Goal: Information Seeking & Learning: Learn about a topic

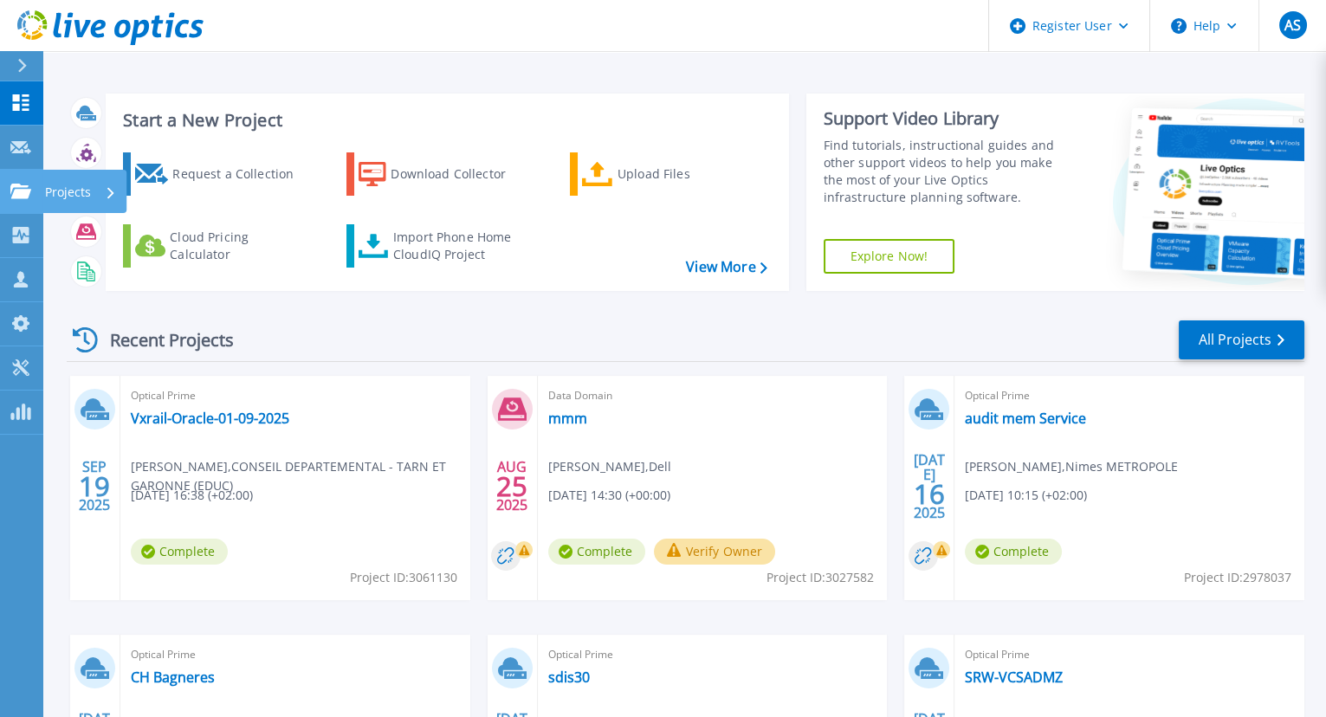
click at [80, 186] on p "Projects" at bounding box center [68, 192] width 46 height 45
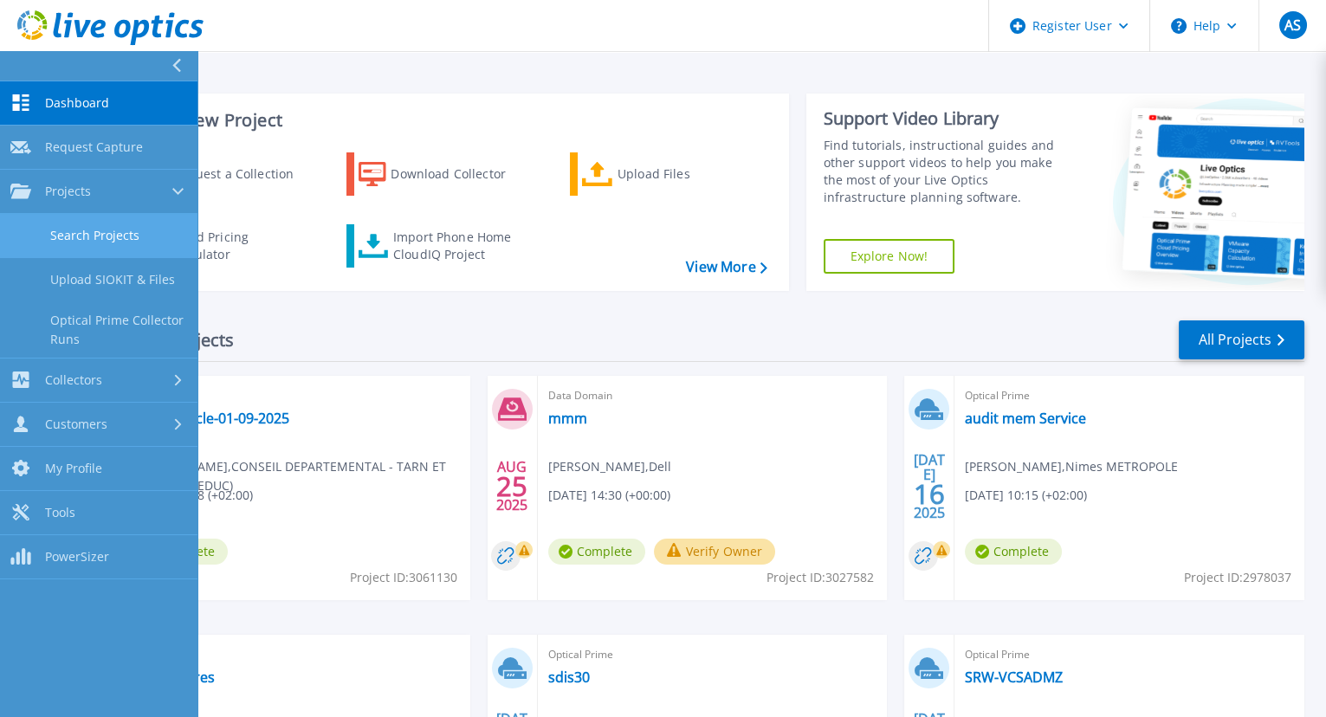
click at [145, 229] on link "Search Projects" at bounding box center [98, 236] width 197 height 44
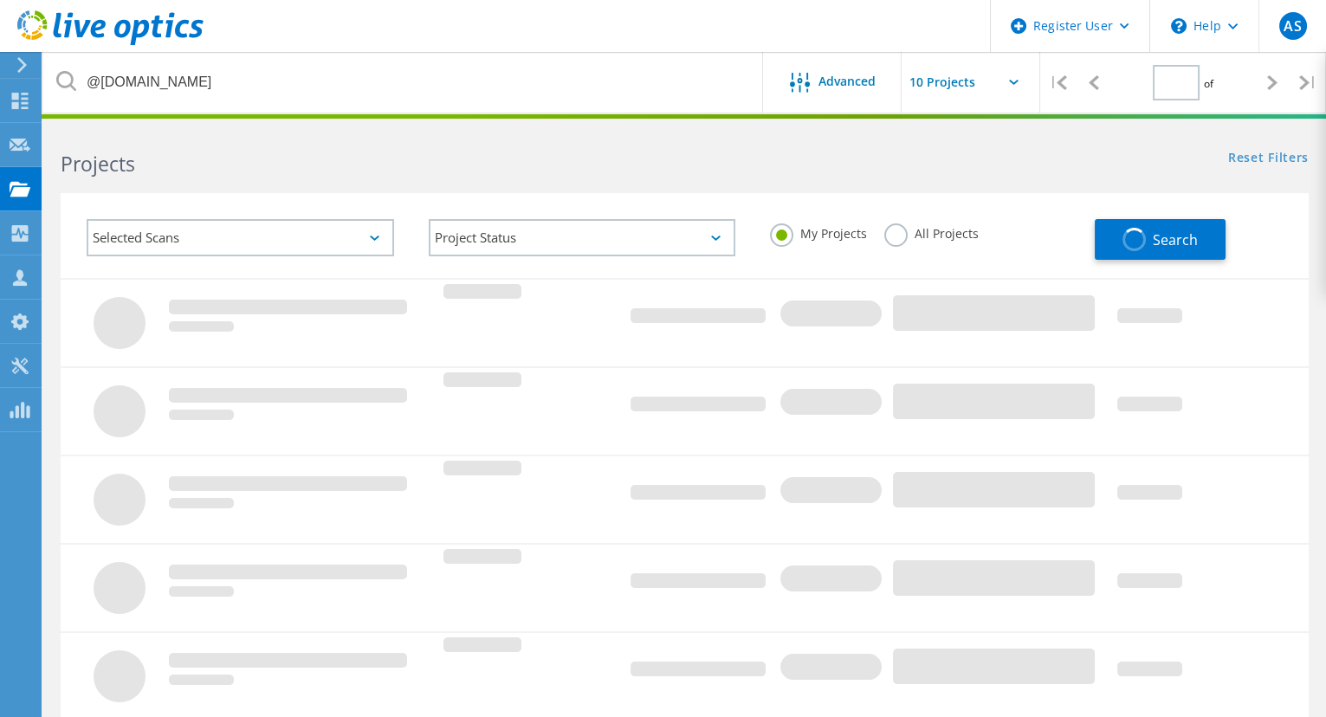
type input "1"
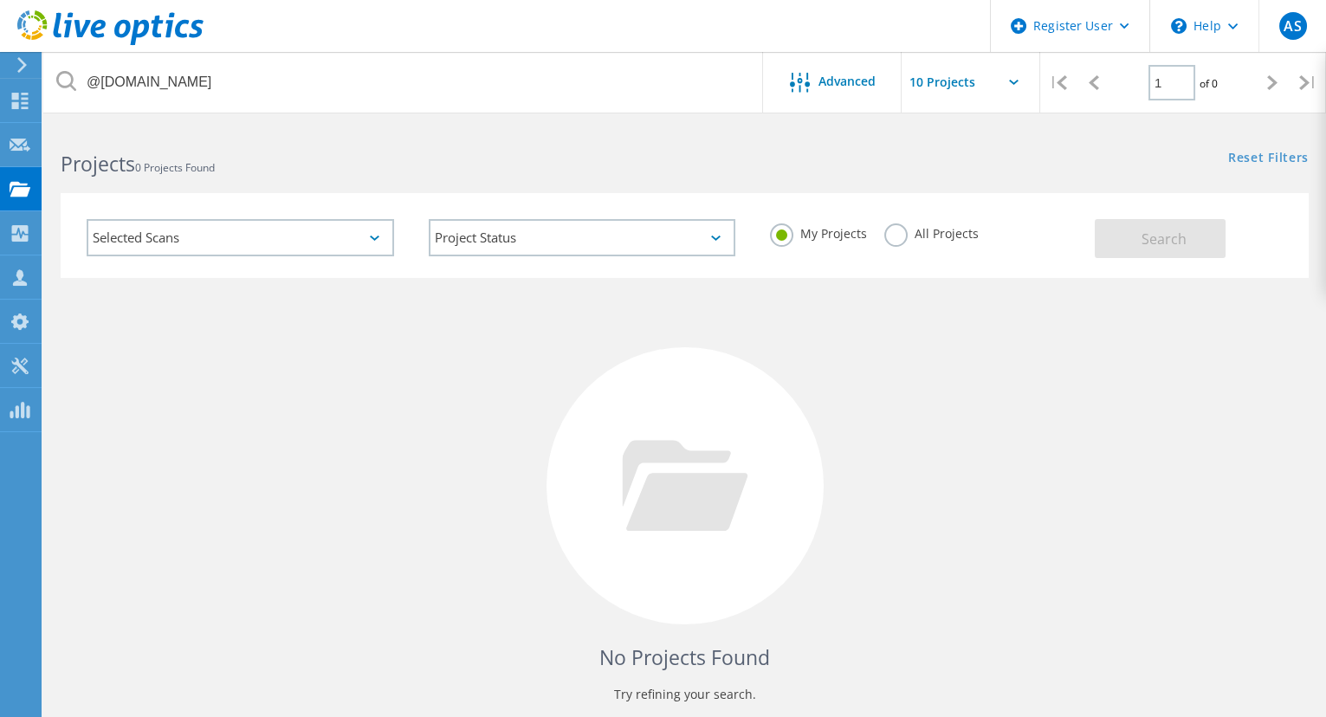
click at [889, 224] on label "All Projects" at bounding box center [931, 231] width 94 height 16
click at [0, 0] on input "All Projects" at bounding box center [0, 0] width 0 height 0
click at [1149, 242] on span "Search" at bounding box center [1163, 238] width 45 height 19
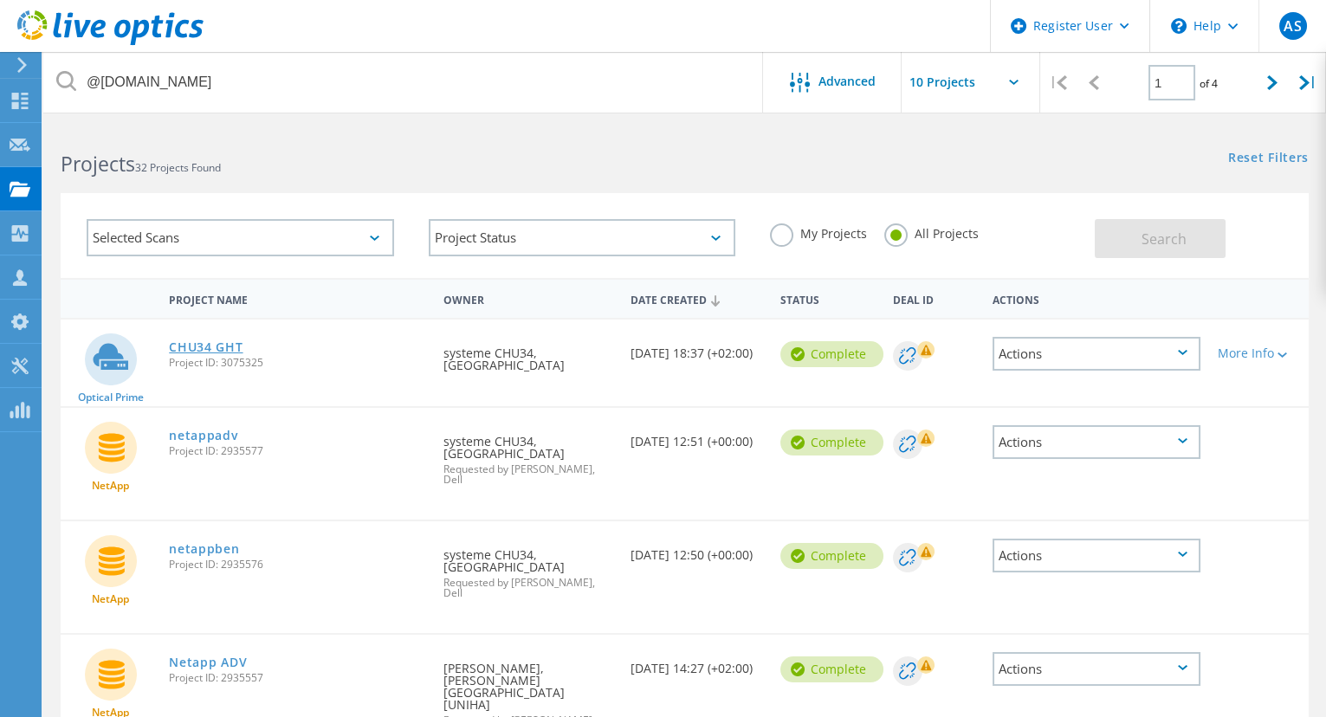
click at [205, 343] on link "CHU34 GHT" at bounding box center [206, 347] width 74 height 12
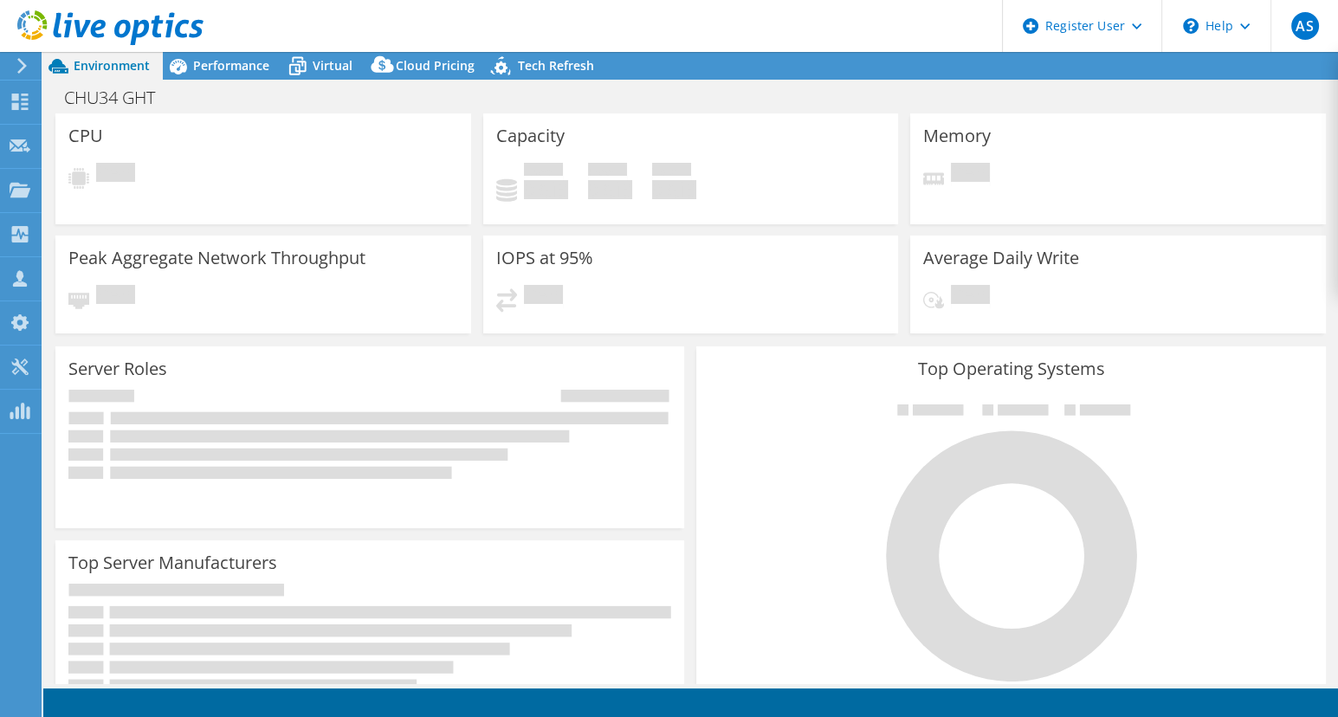
select select "USD"
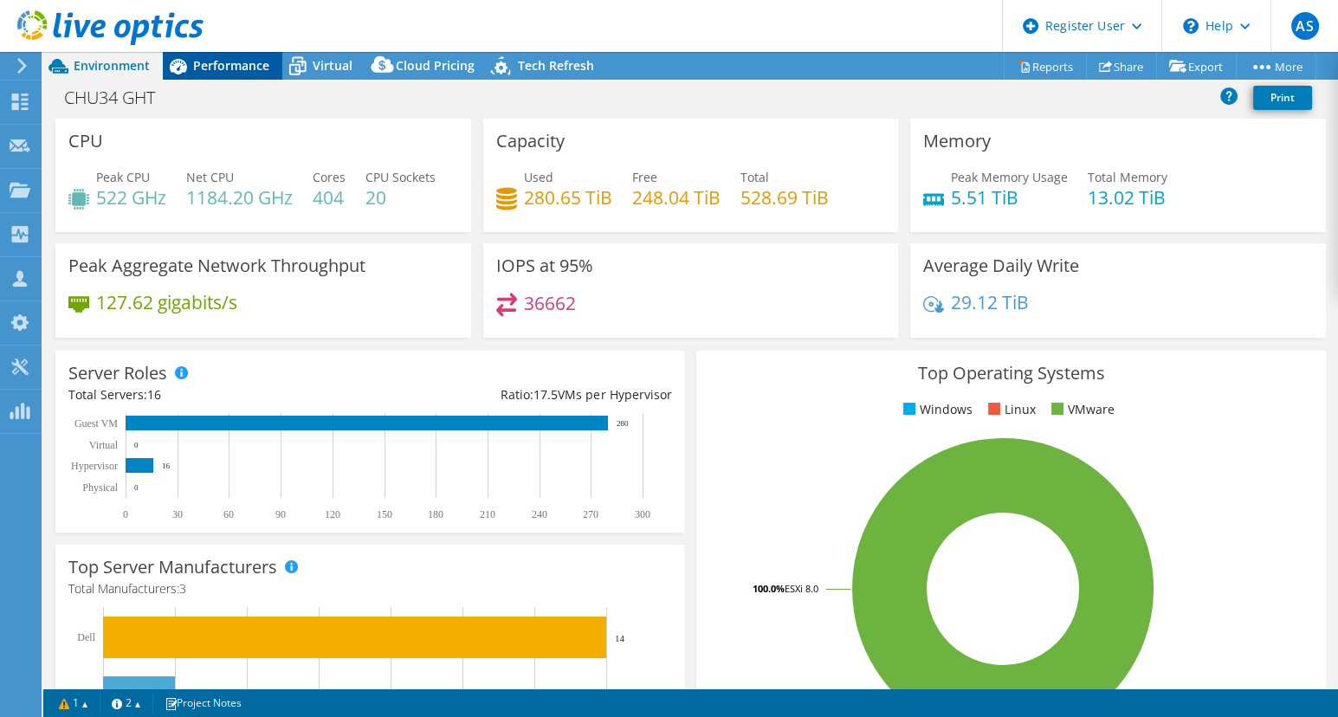
click at [205, 63] on span "Performance" at bounding box center [231, 65] width 76 height 16
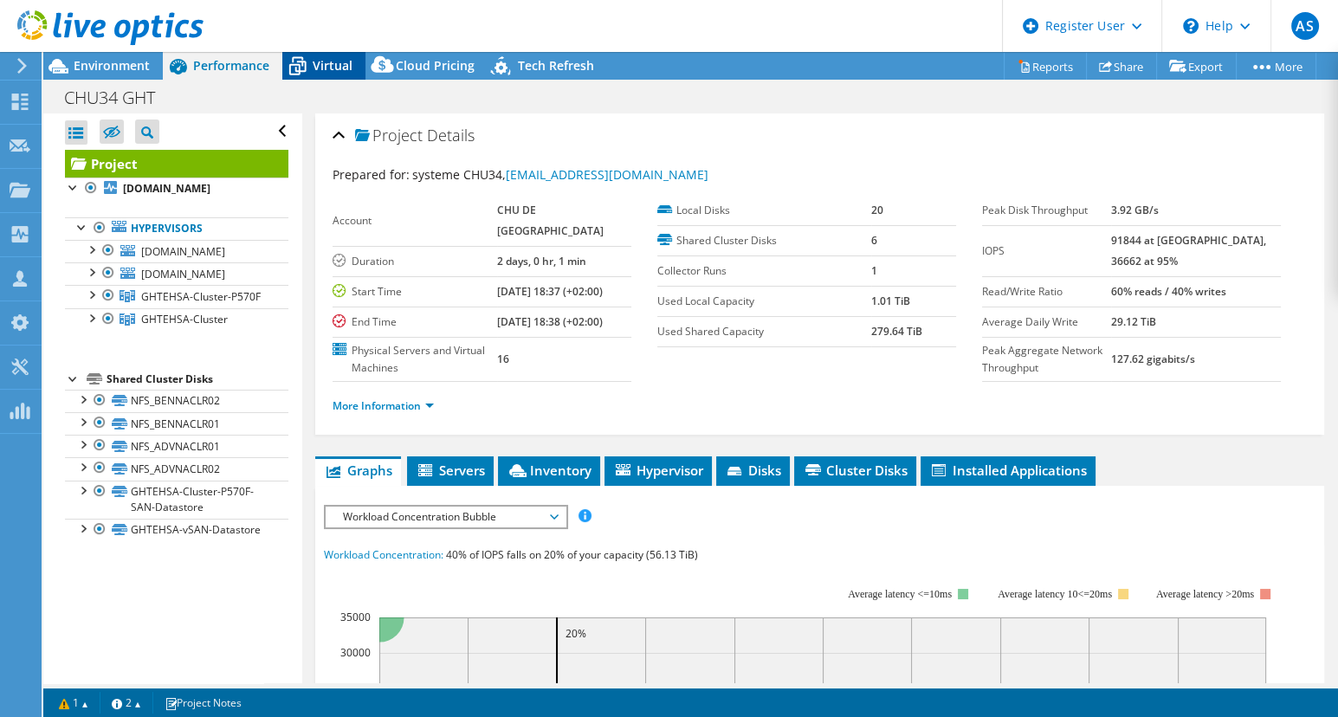
click at [332, 63] on span "Virtual" at bounding box center [333, 65] width 40 height 16
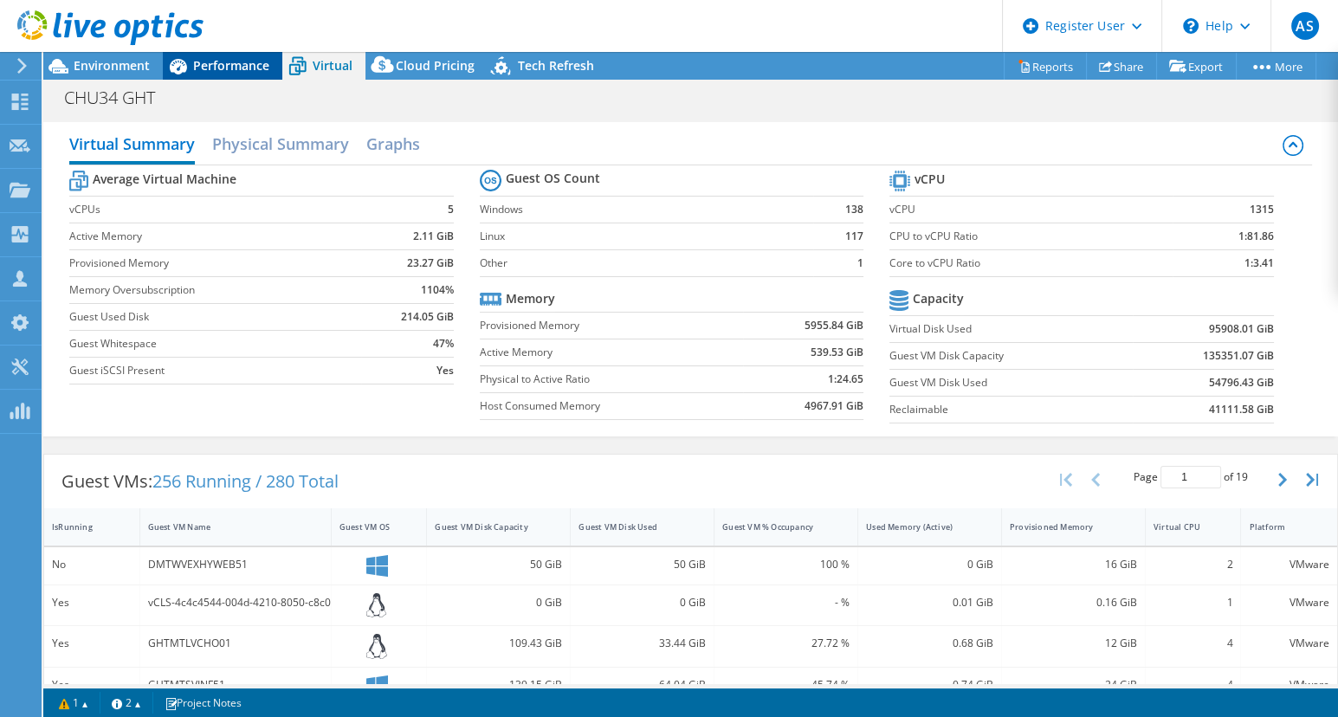
click at [217, 65] on span "Performance" at bounding box center [231, 65] width 76 height 16
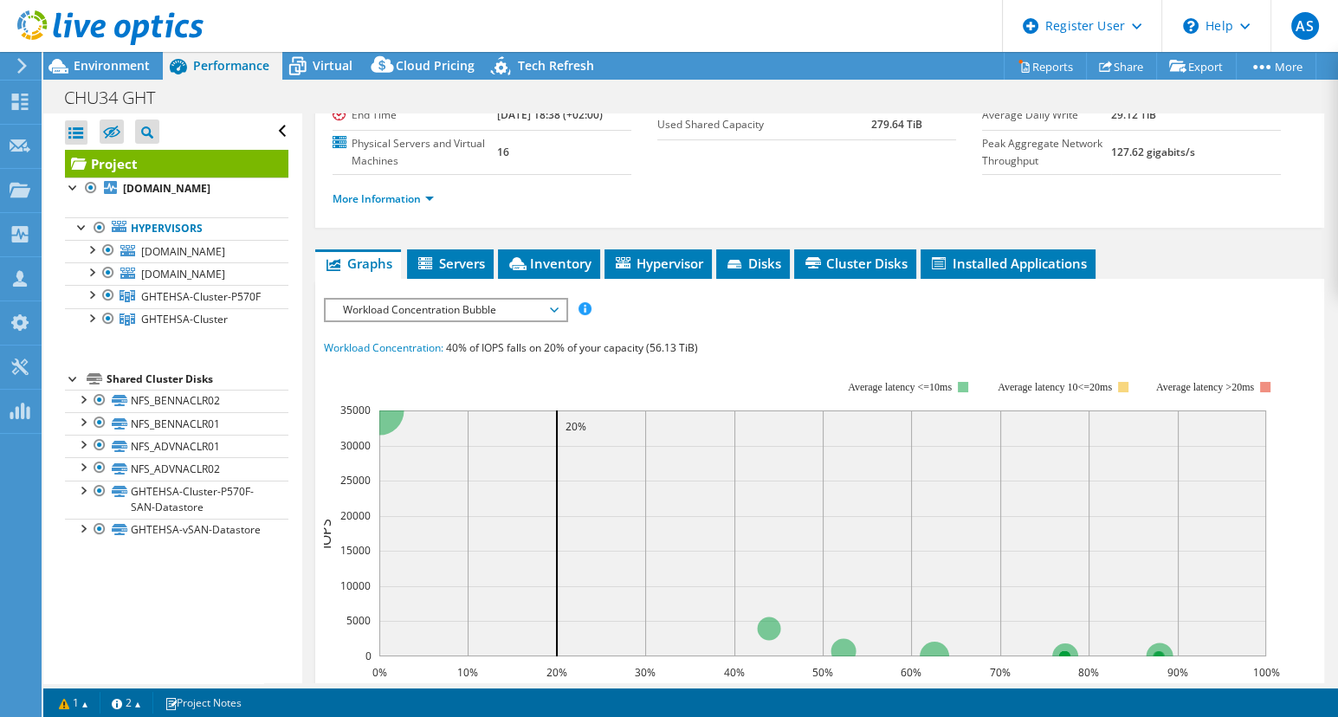
scroll to position [236, 0]
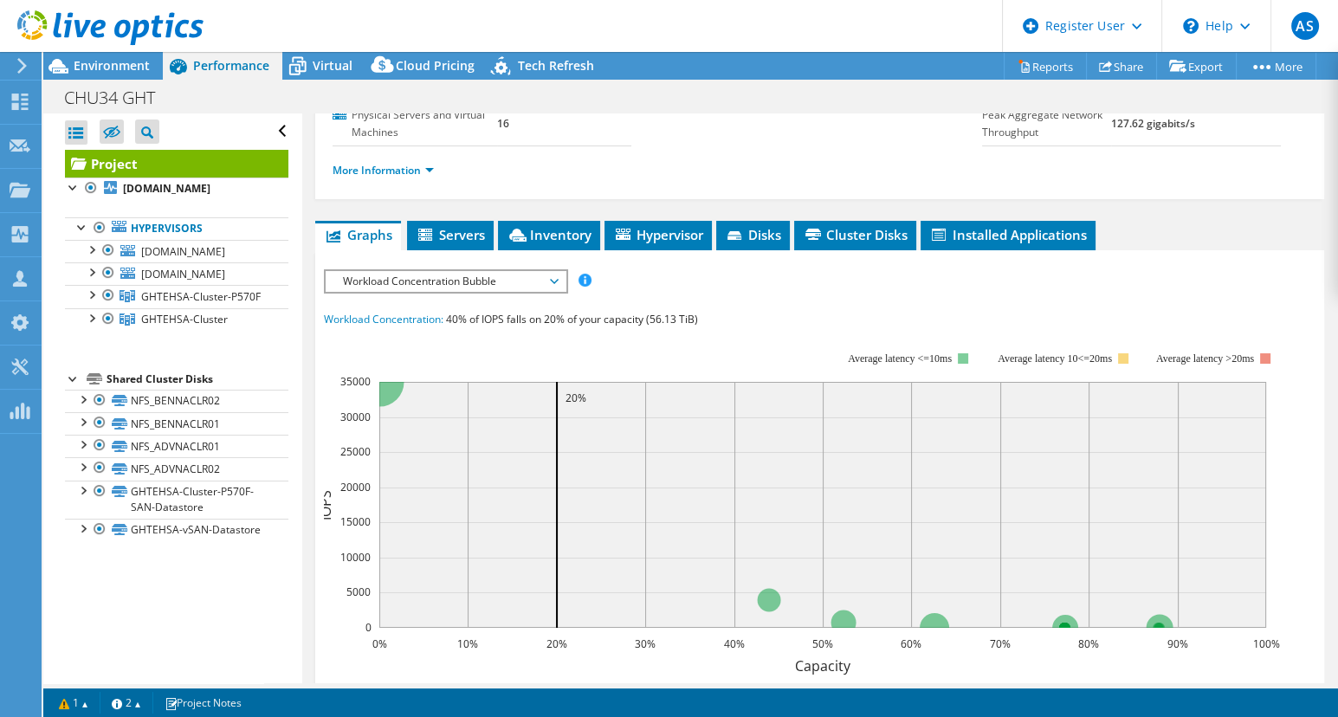
click at [378, 292] on span "Workload Concentration Bubble" at bounding box center [445, 281] width 223 height 21
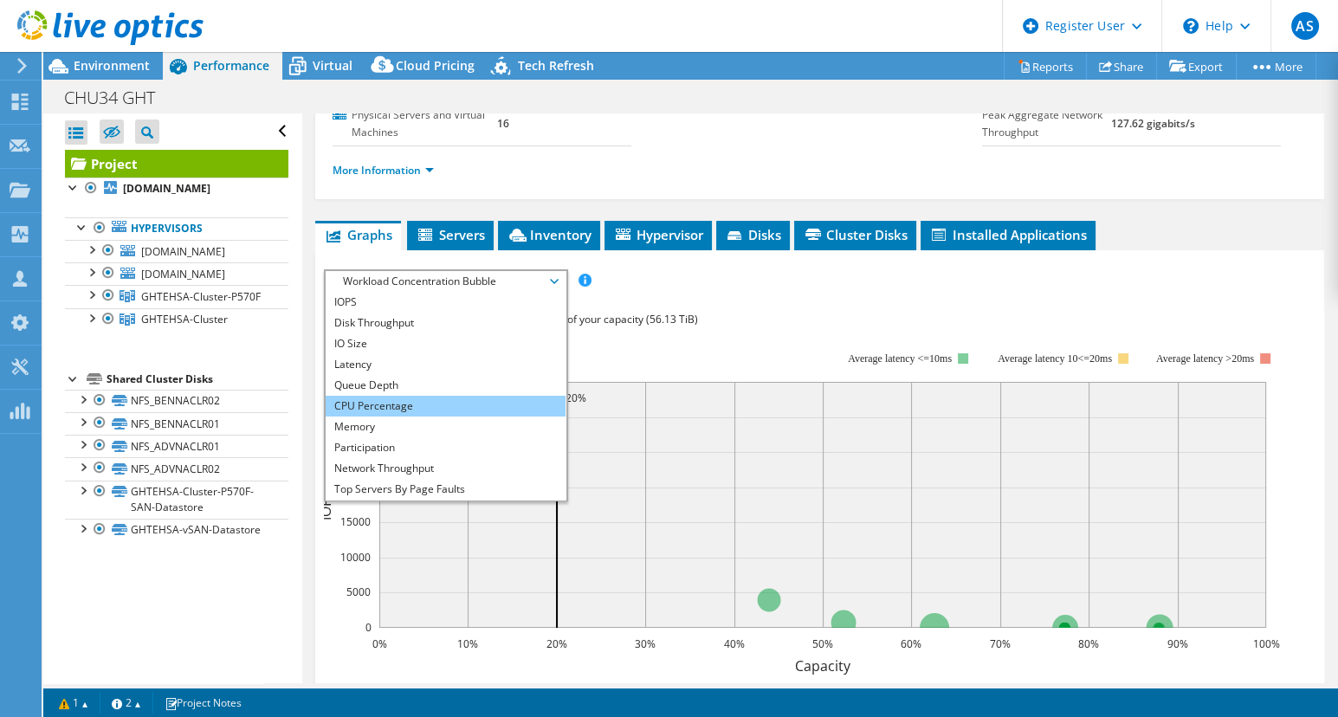
click at [414, 416] on li "CPU Percentage" at bounding box center [446, 406] width 240 height 21
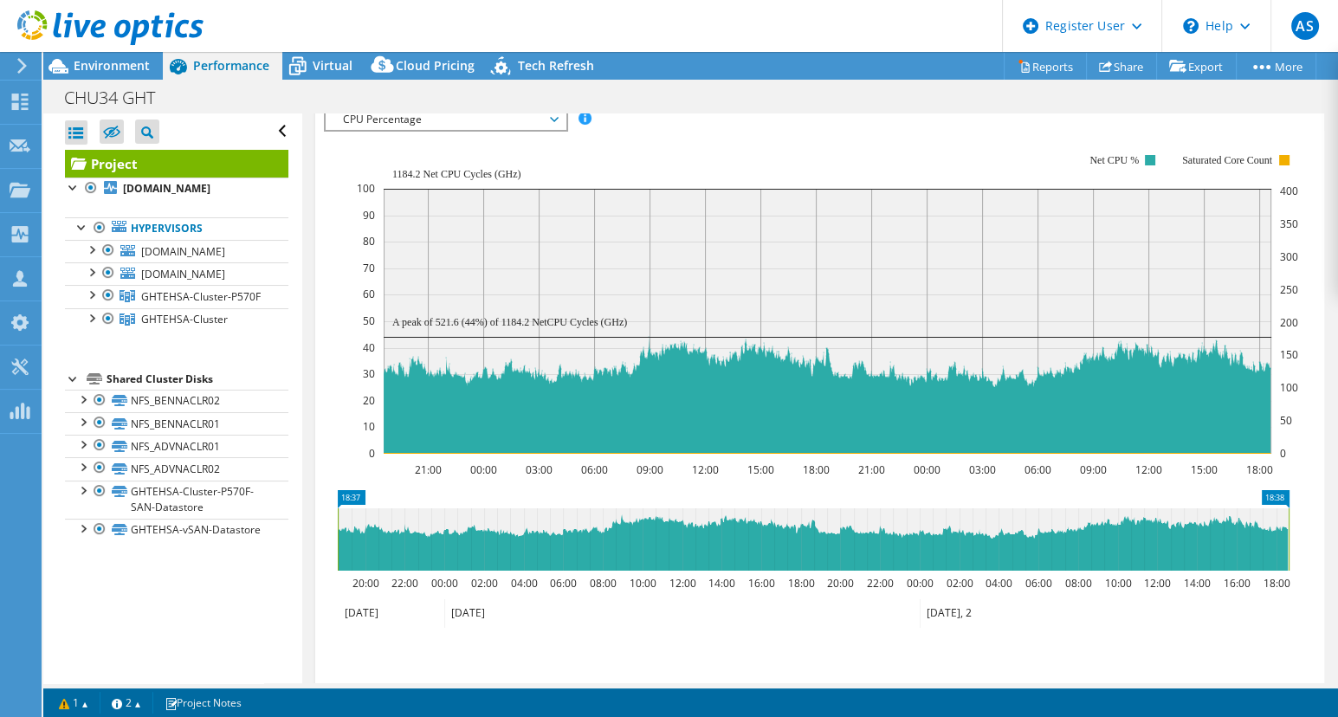
scroll to position [472, 0]
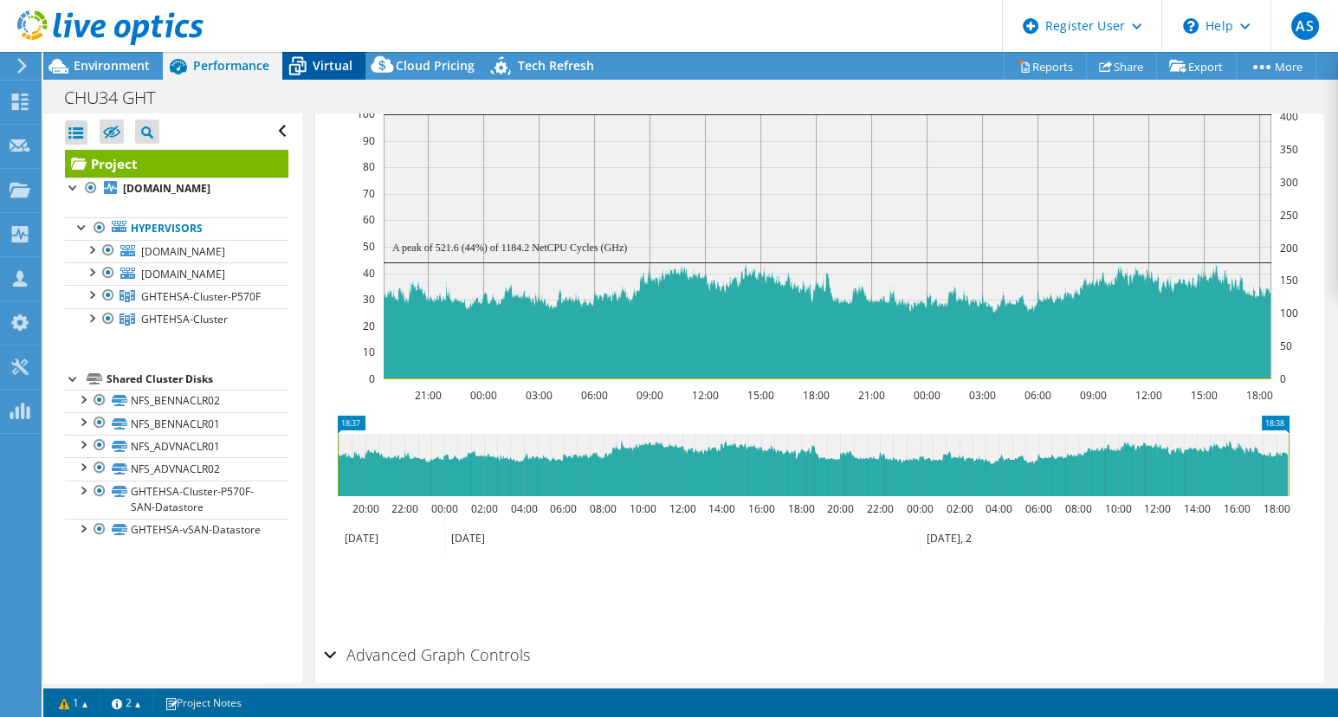
click at [317, 60] on span "Virtual" at bounding box center [333, 65] width 40 height 16
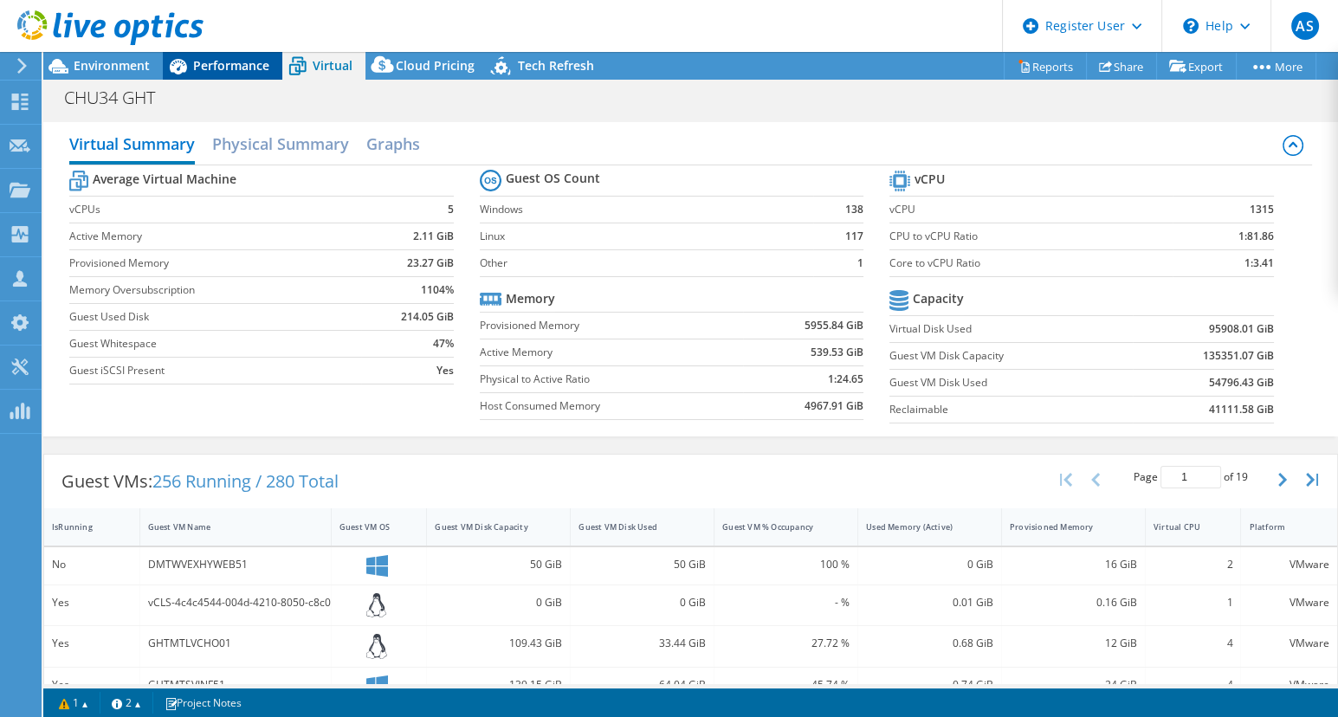
click at [216, 53] on div "Performance" at bounding box center [222, 66] width 119 height 28
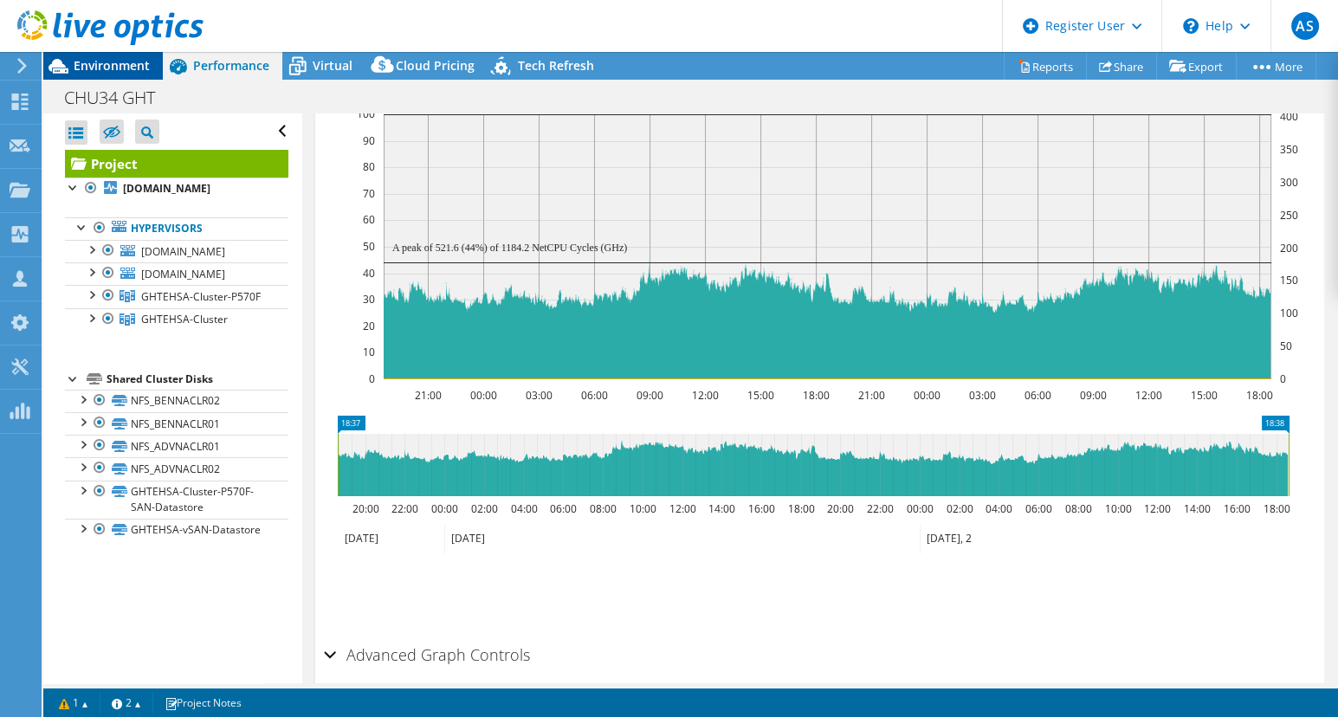
click at [89, 58] on span "Environment" at bounding box center [112, 65] width 76 height 16
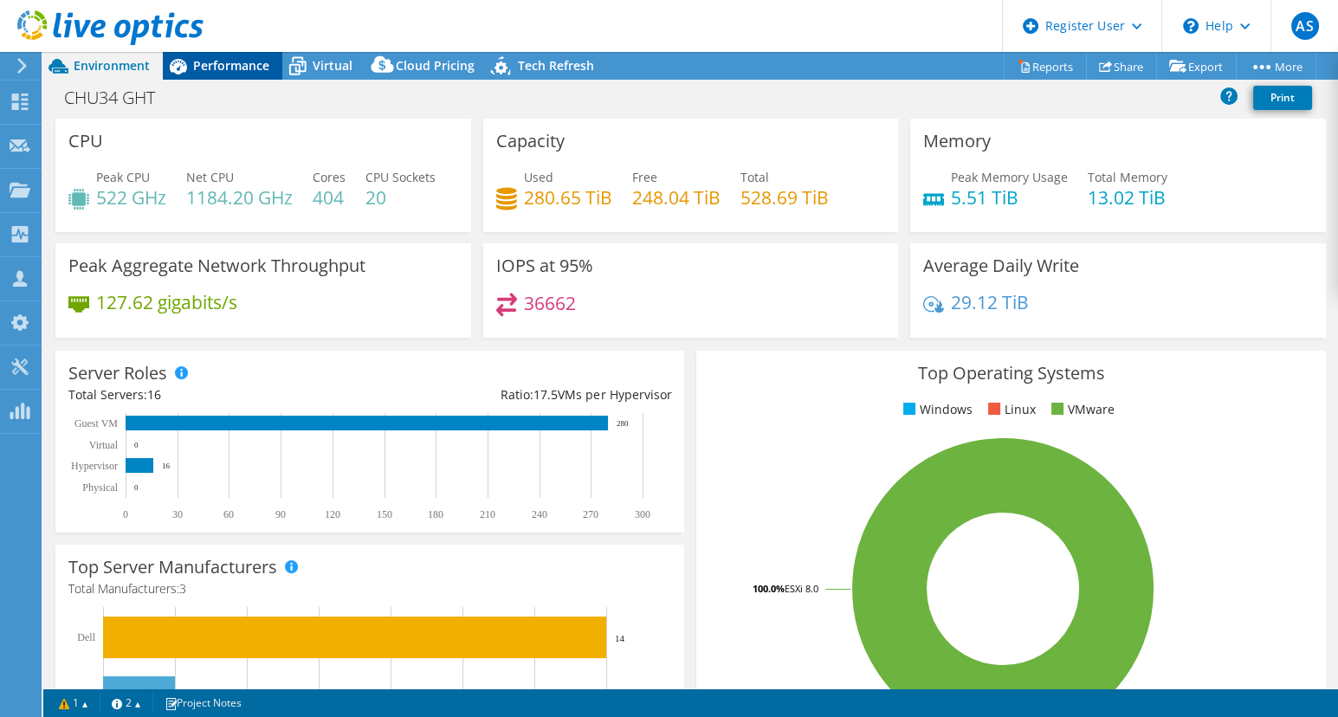
click at [251, 67] on span "Performance" at bounding box center [231, 65] width 76 height 16
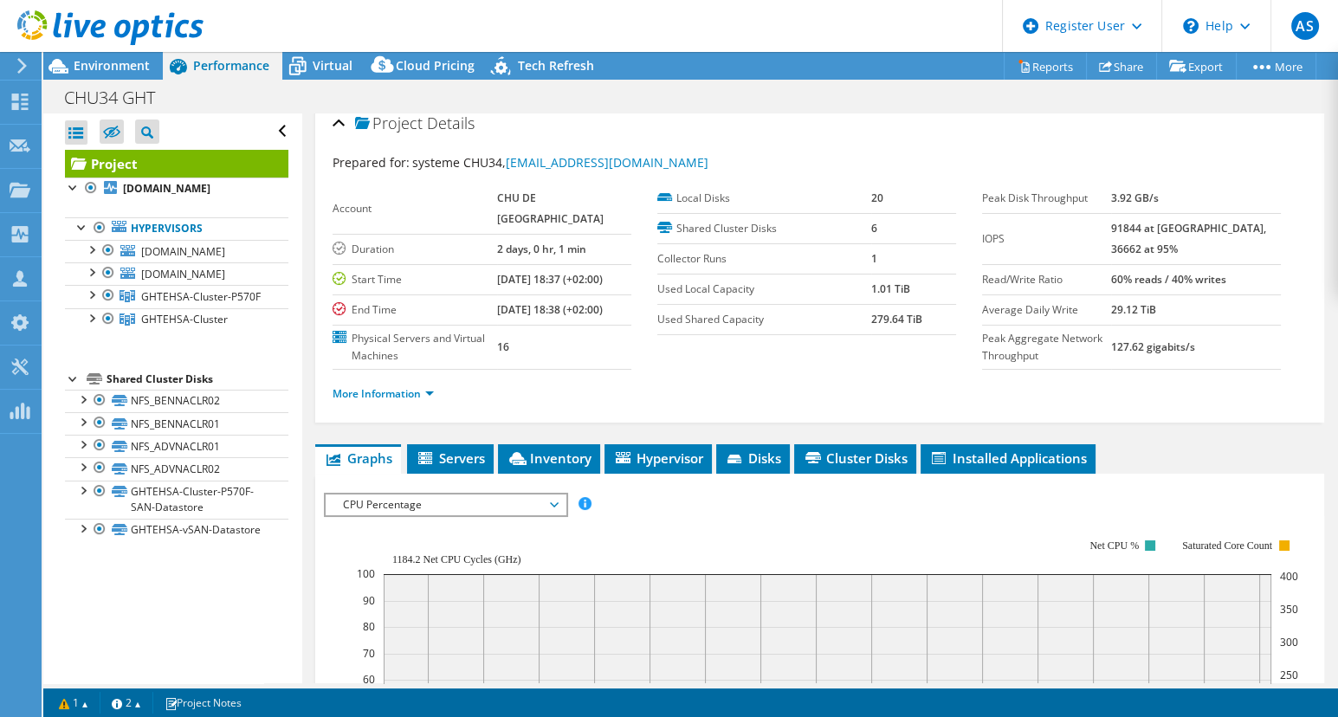
scroll to position [0, 0]
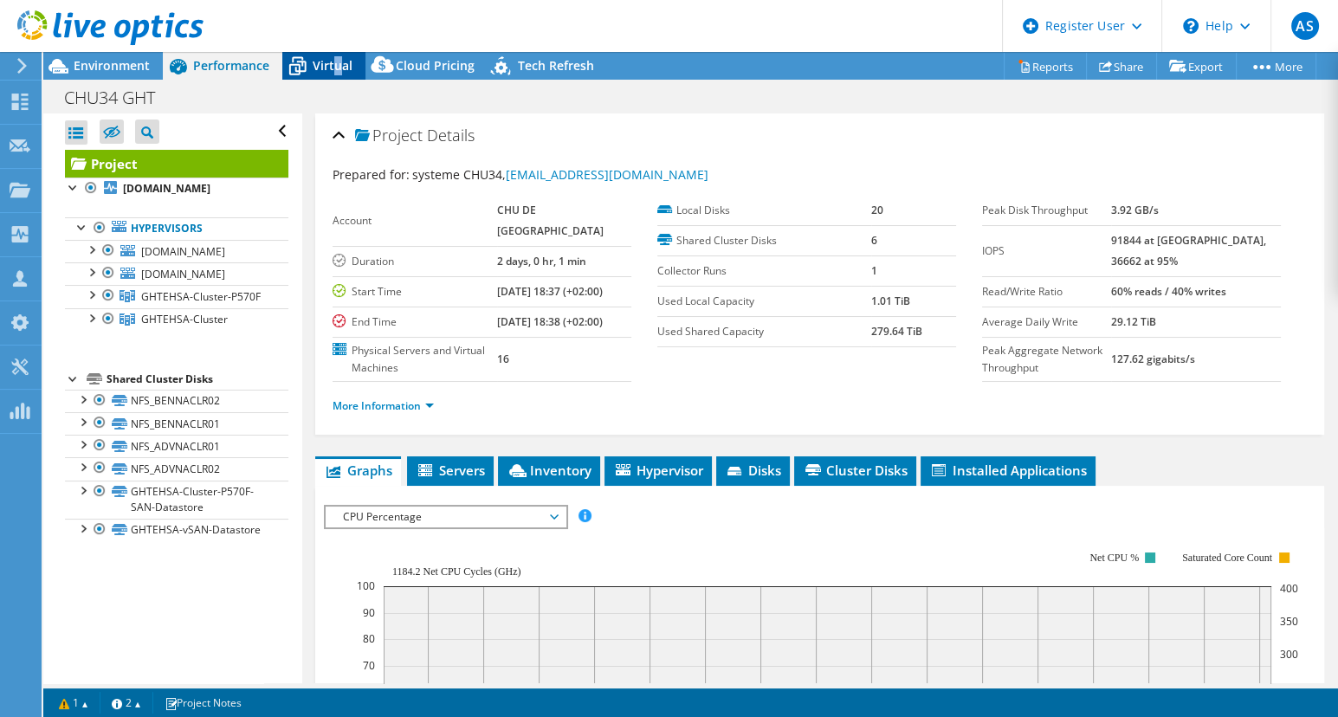
click at [335, 57] on span "Virtual" at bounding box center [333, 65] width 40 height 16
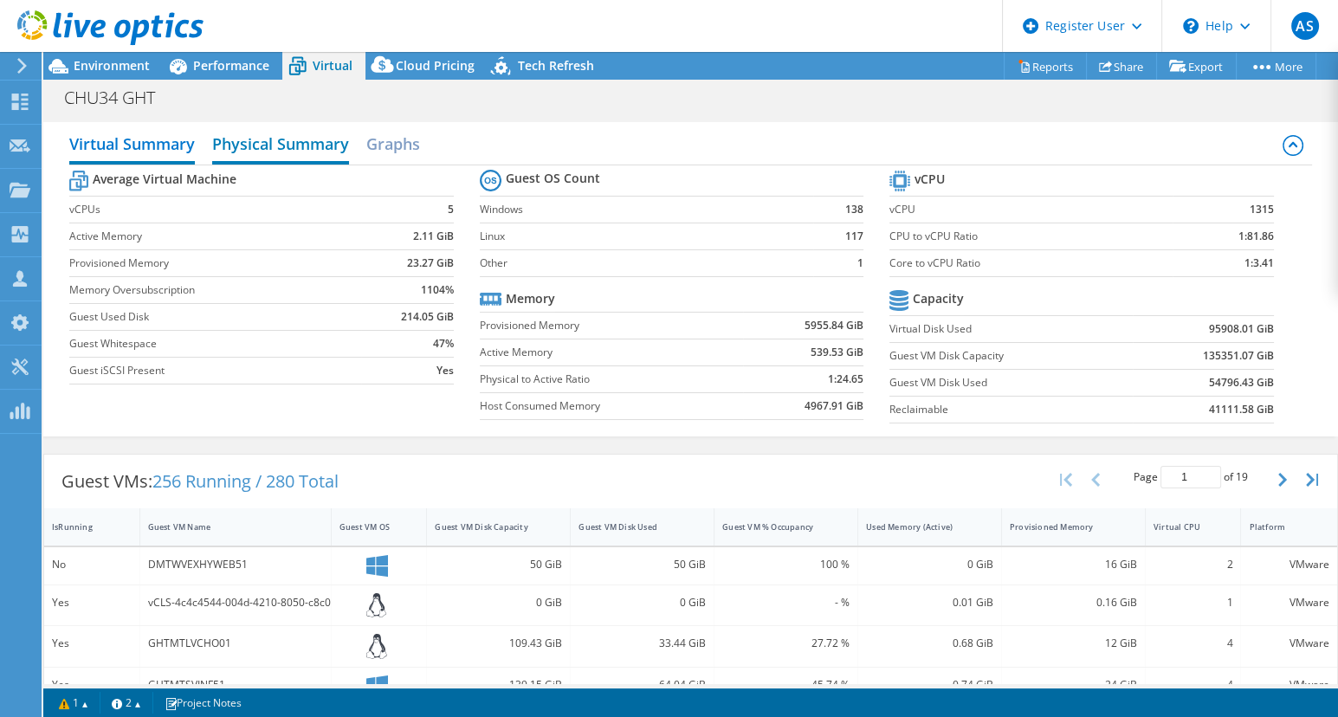
click at [303, 144] on h2 "Physical Summary" at bounding box center [280, 145] width 137 height 38
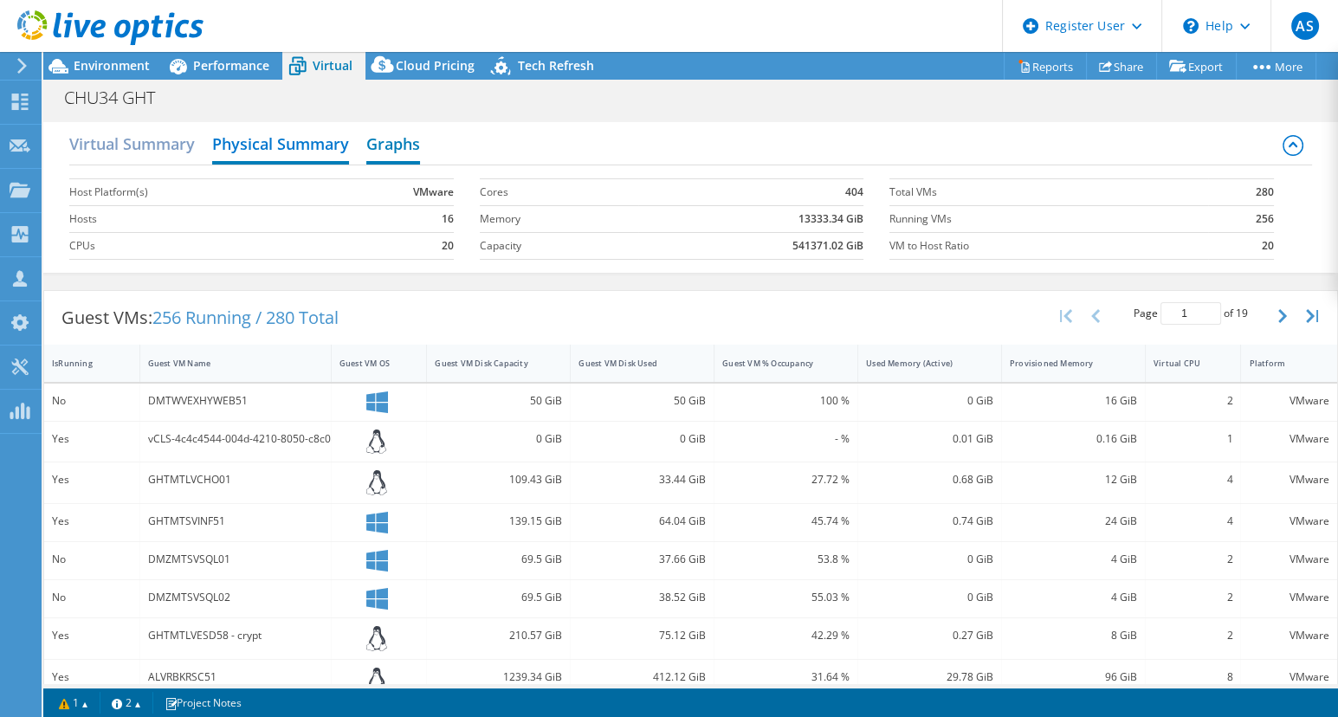
click at [399, 145] on h2 "Graphs" at bounding box center [393, 145] width 54 height 38
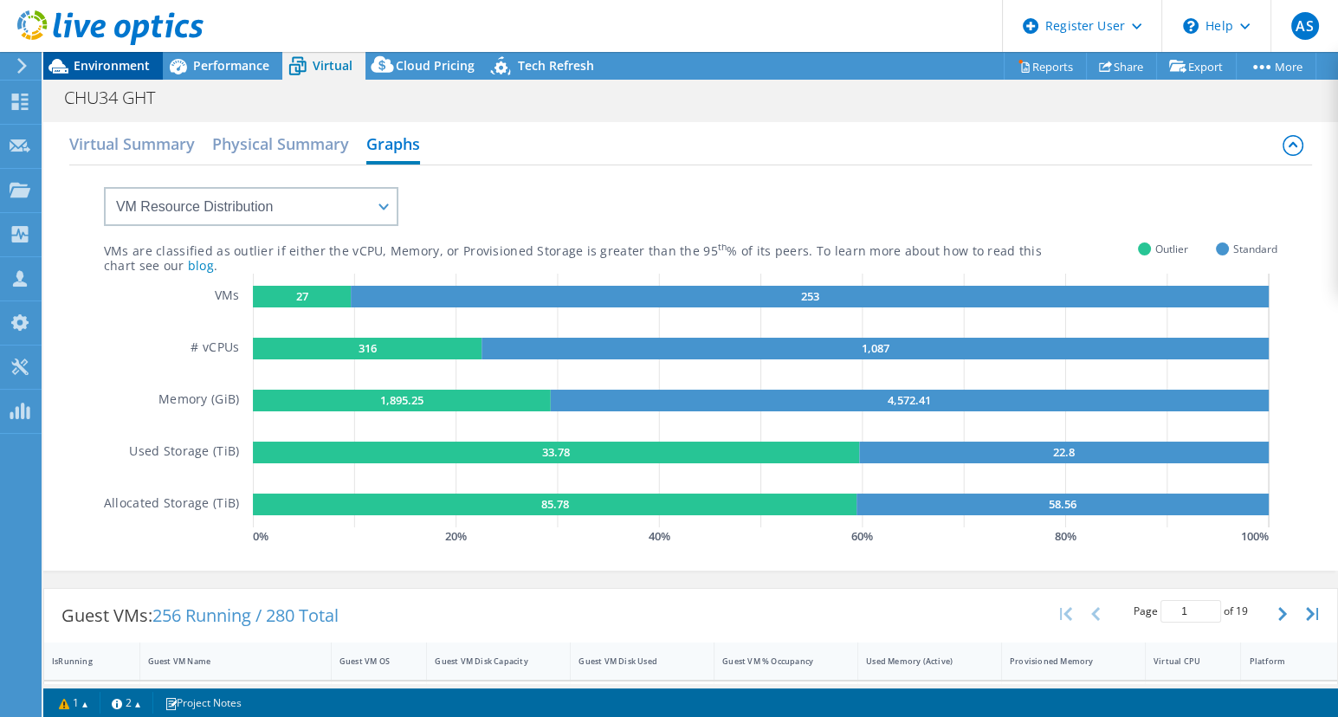
click at [115, 66] on span "Environment" at bounding box center [112, 65] width 76 height 16
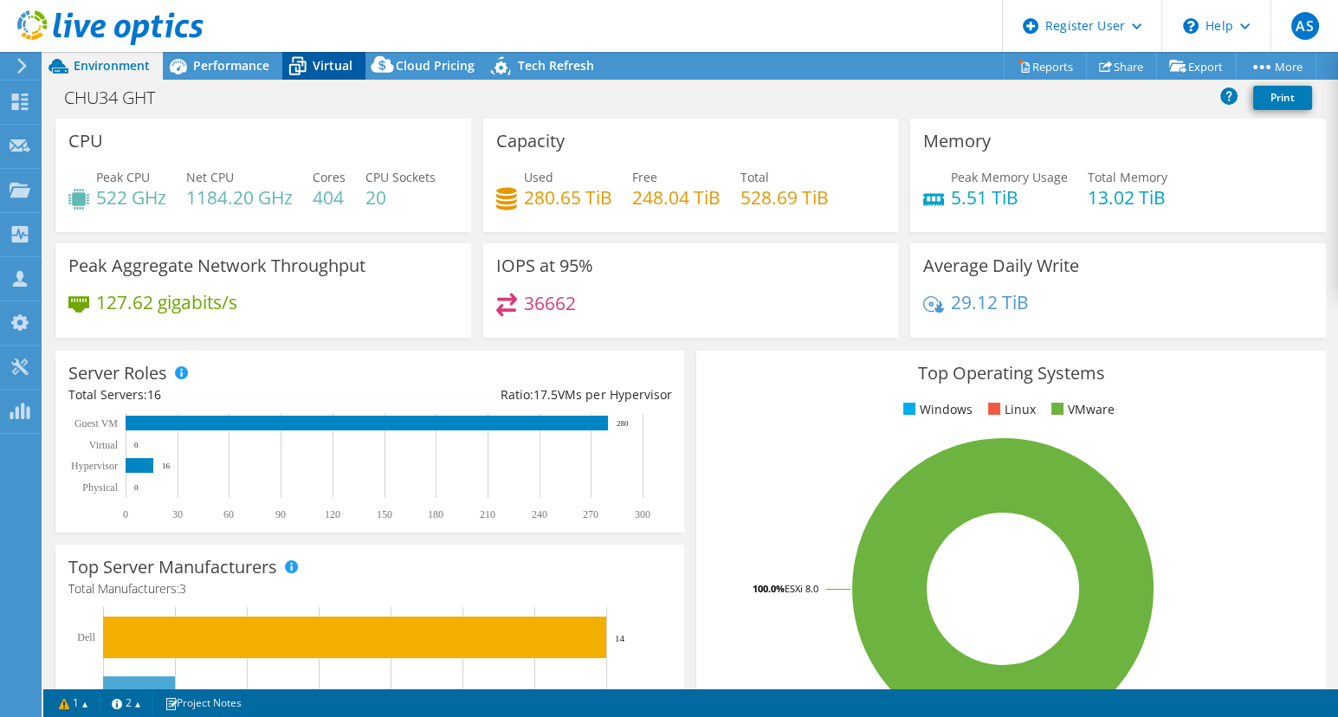
click at [335, 78] on div "Virtual" at bounding box center [323, 66] width 83 height 28
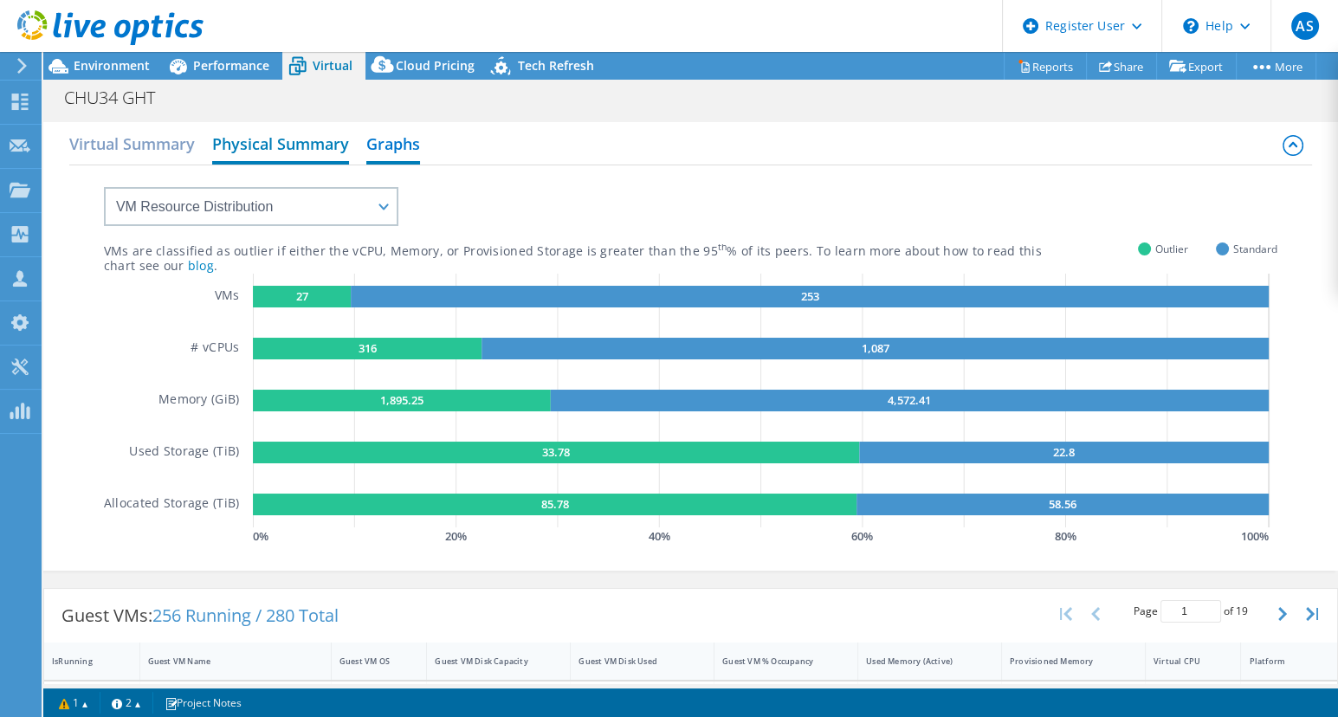
click at [294, 139] on h2 "Physical Summary" at bounding box center [280, 145] width 137 height 38
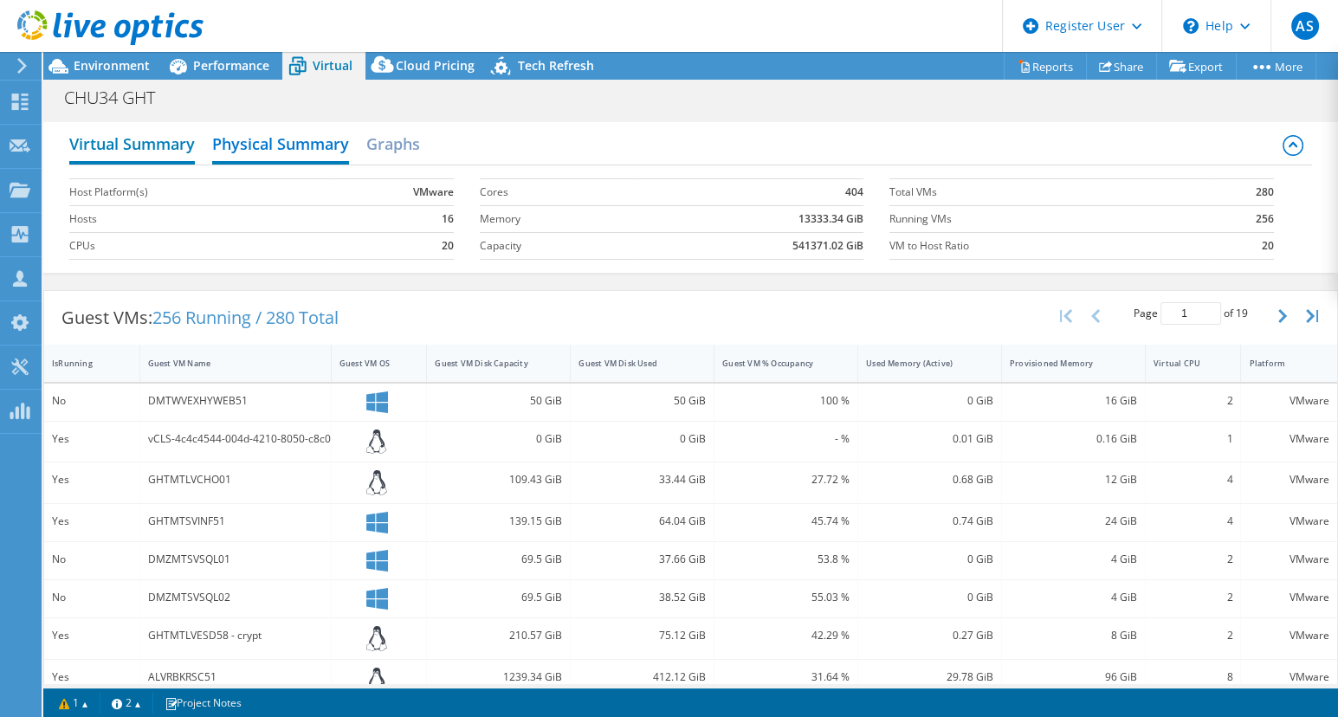
click at [102, 139] on h2 "Virtual Summary" at bounding box center [132, 145] width 126 height 38
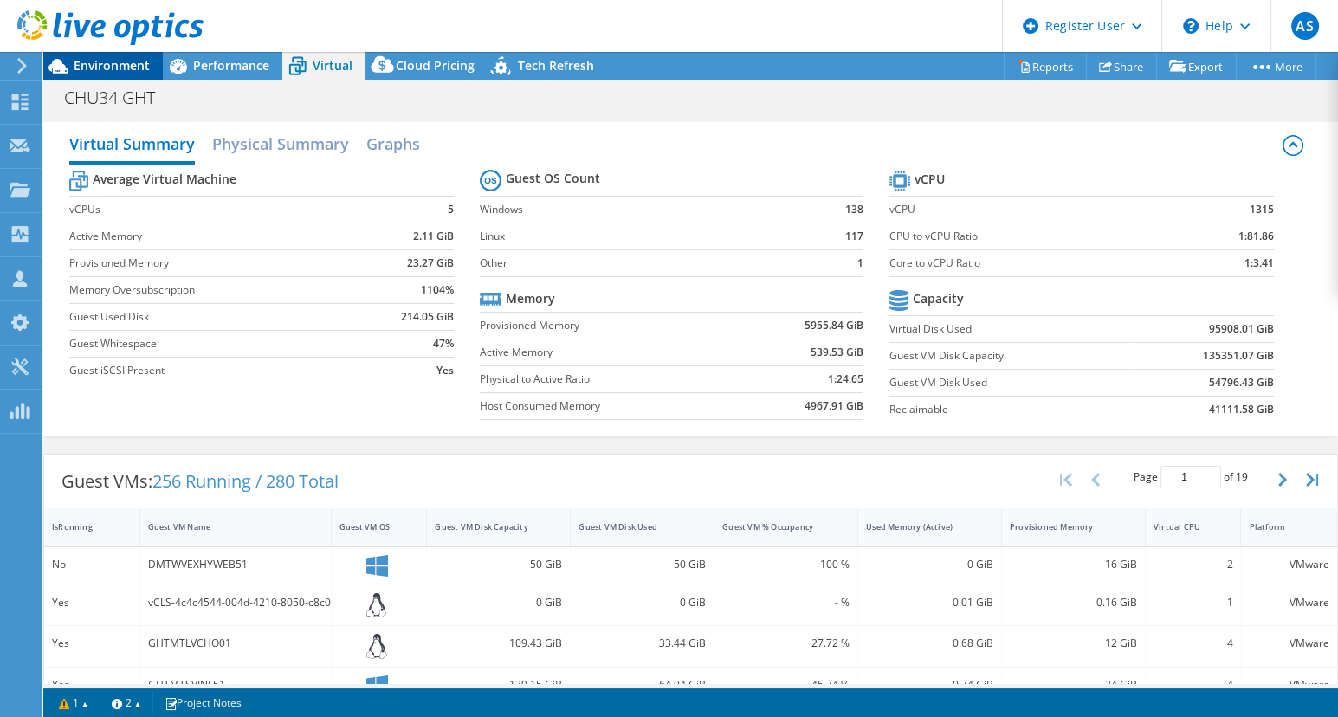
click at [132, 63] on span "Environment" at bounding box center [112, 65] width 76 height 16
